Goal: Task Accomplishment & Management: Complete application form

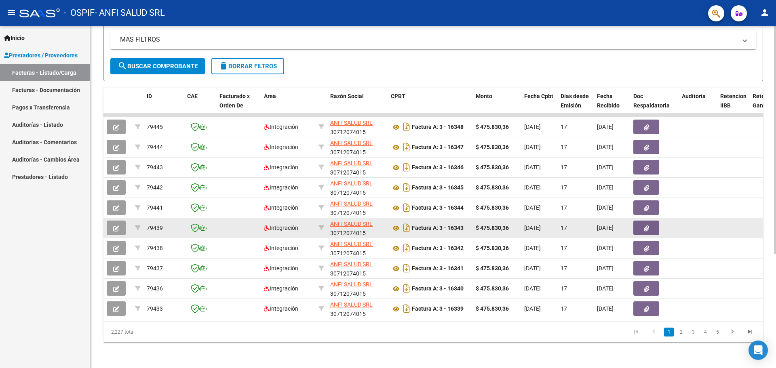
scroll to position [172, 0]
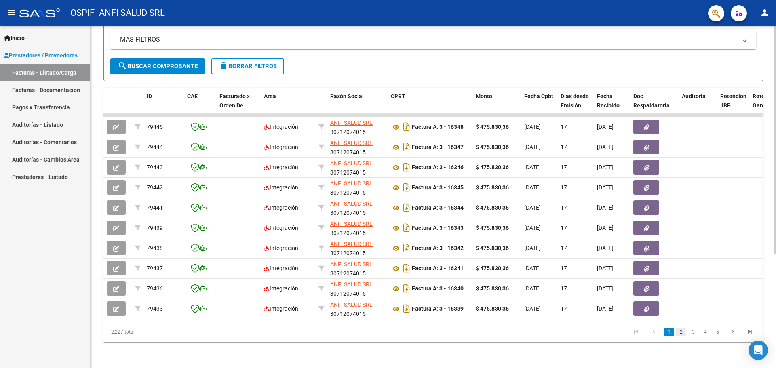
click at [681, 333] on link "2" at bounding box center [682, 332] width 10 height 9
click at [692, 334] on link "3" at bounding box center [694, 332] width 10 height 9
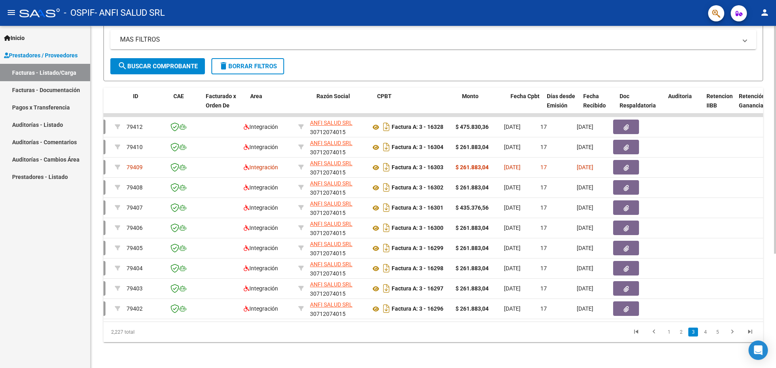
scroll to position [0, 0]
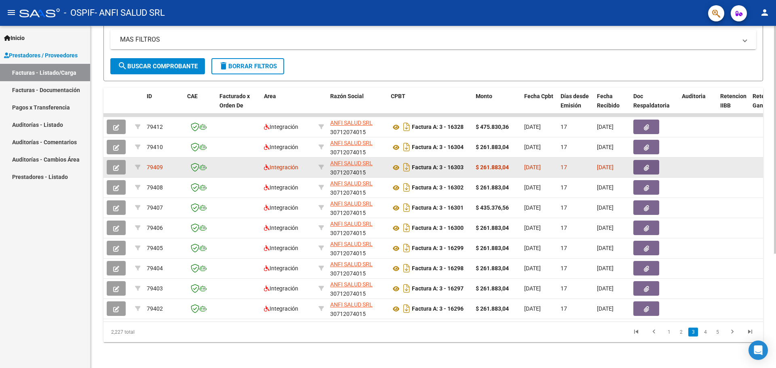
click at [117, 165] on icon "button" at bounding box center [116, 168] width 6 height 6
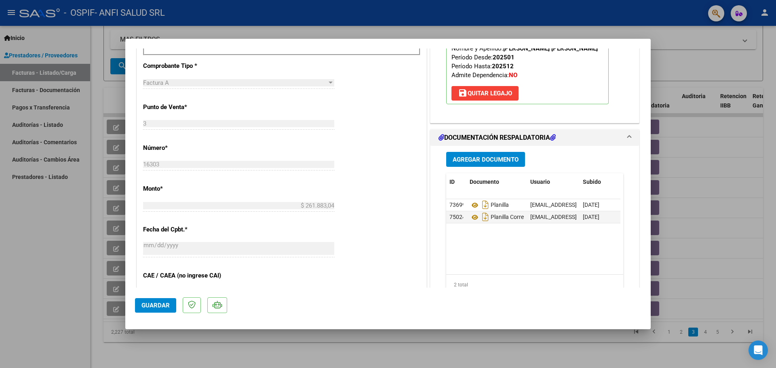
scroll to position [283, 0]
type input "$ 0,00"
